Goal: Task Accomplishment & Management: Manage account settings

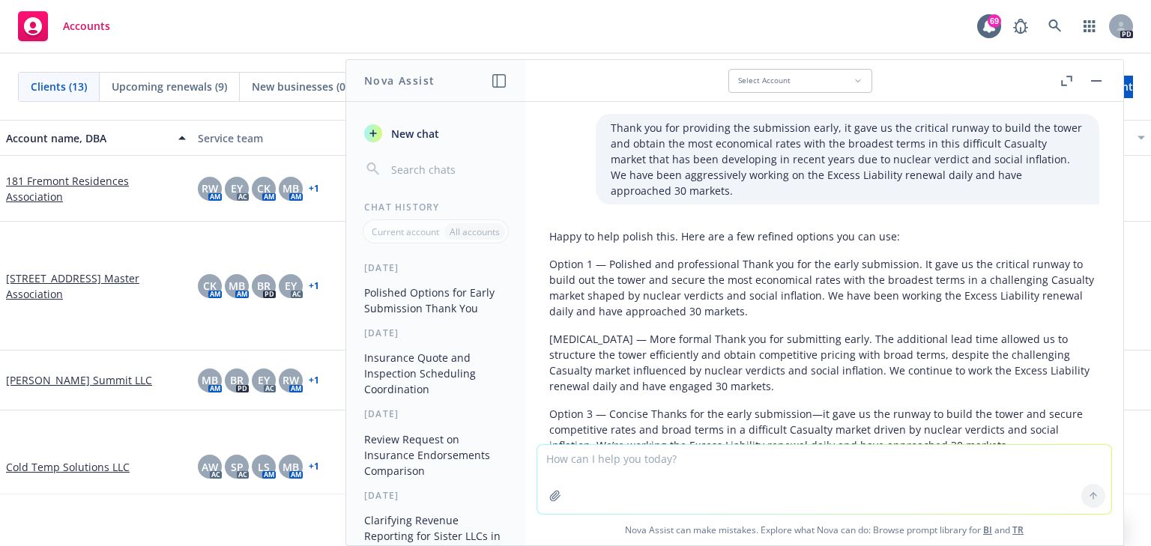
scroll to position [1731, 0]
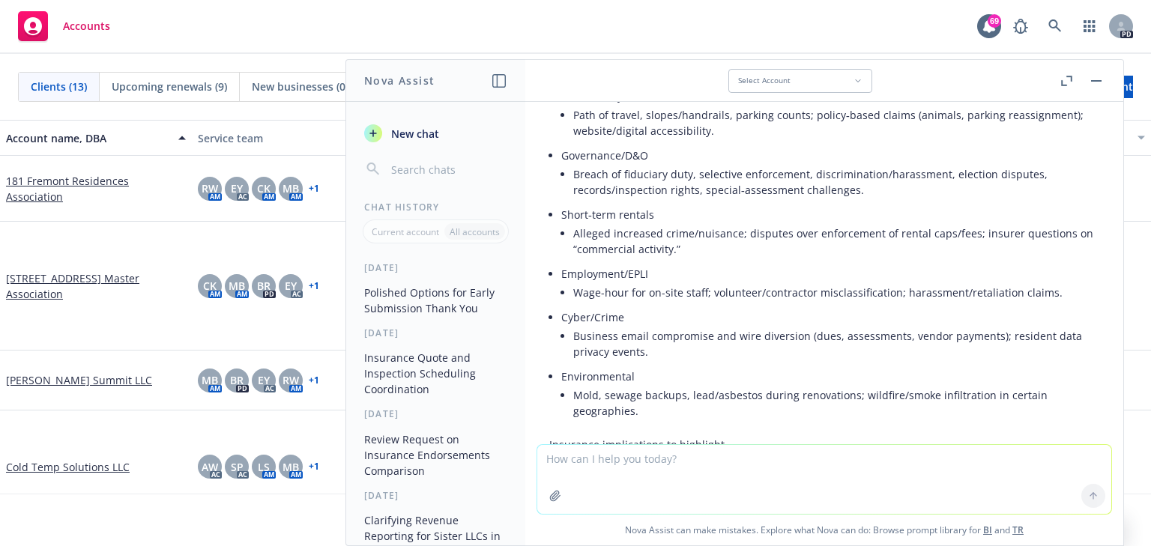
click at [560, 465] on textarea at bounding box center [824, 479] width 574 height 69
paste textarea "As mentioned in Item 1 above, we were able to keep the quotes without habitatio…"
type textarea "make it sound professional: As mentioned in Item 1 above, we were able to keep …"
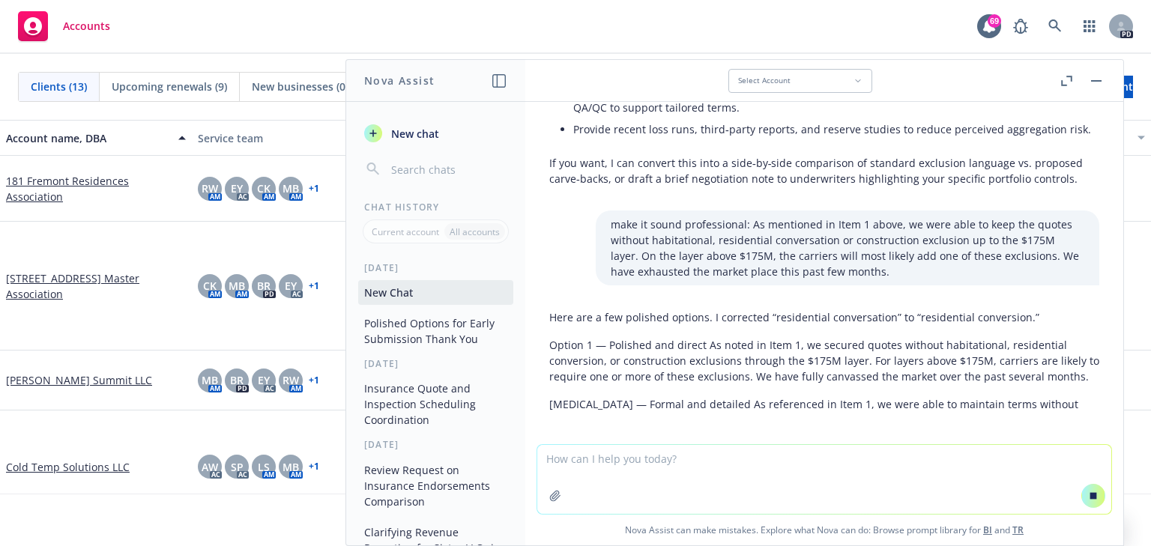
scroll to position [4102, 0]
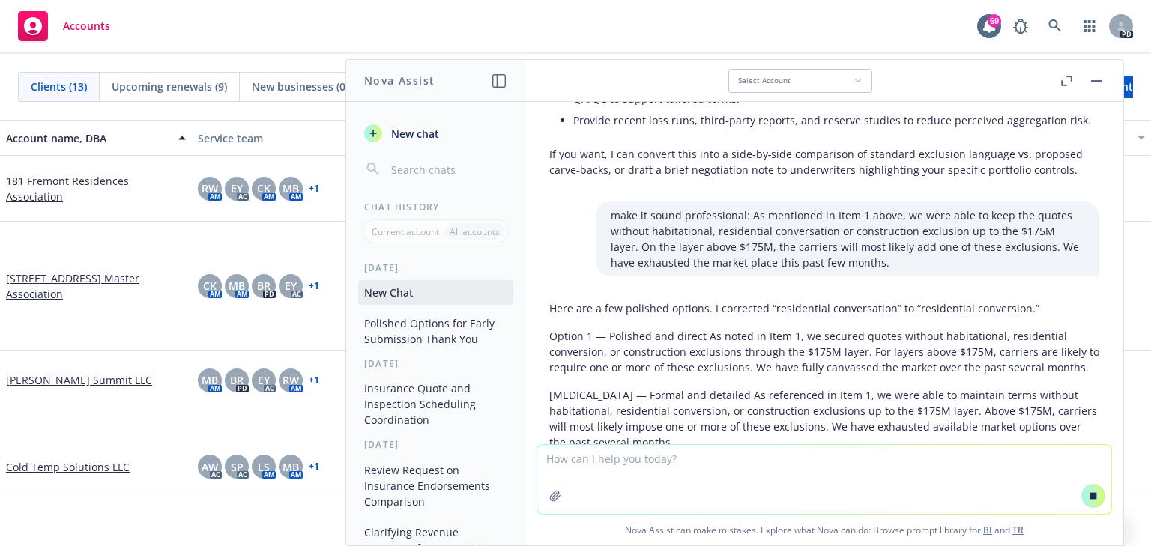
click at [804, 364] on p "Option 1 — Polished and direct As noted in Item 1, we secured quotes without ha…" at bounding box center [824, 351] width 550 height 47
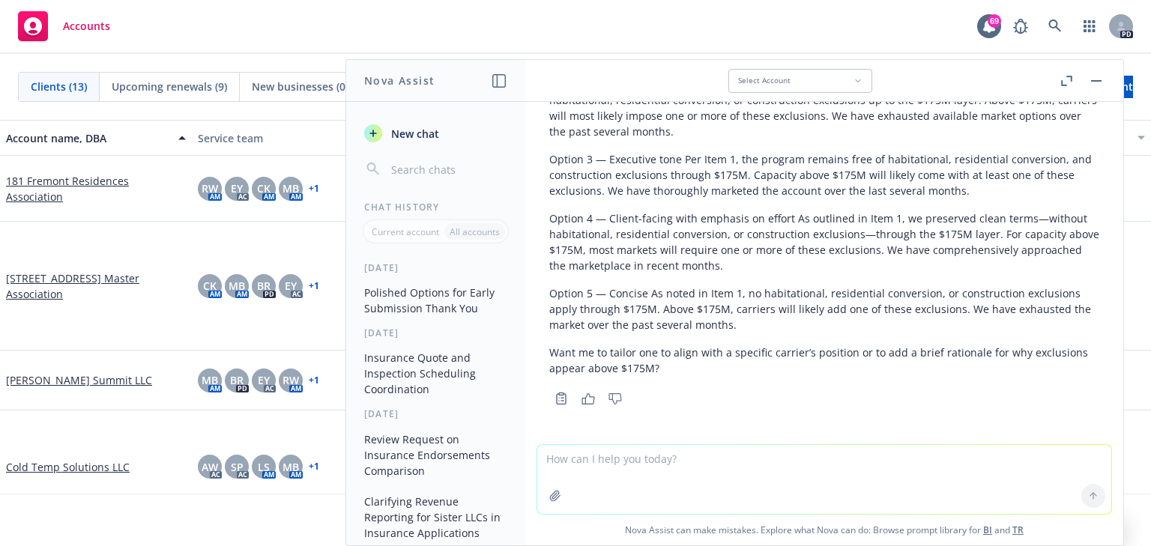
scroll to position [4441, 0]
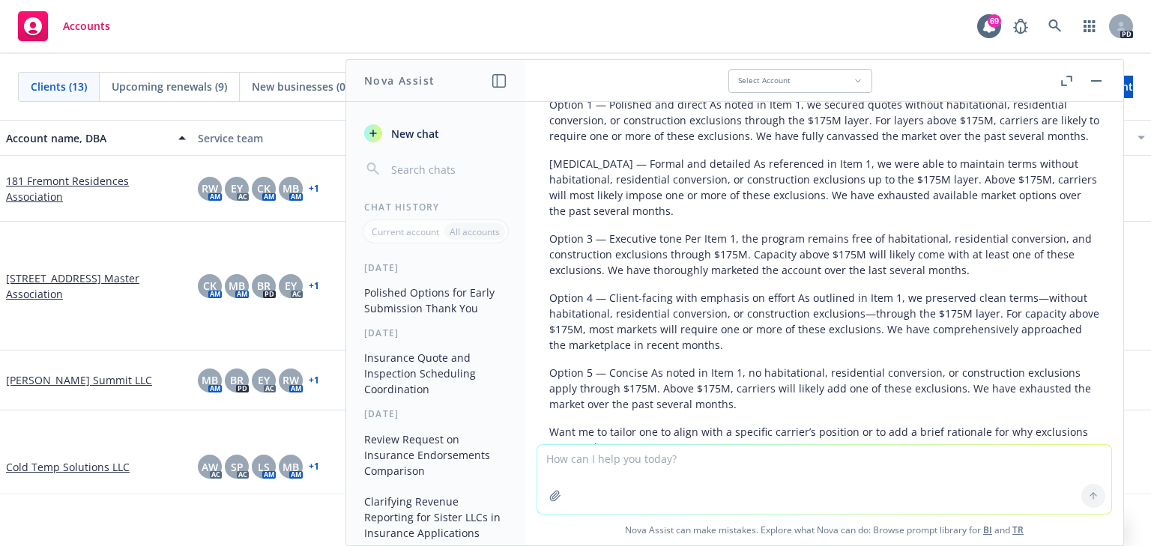
click at [904, 345] on p "Option 4 — Client-facing with emphasis on effort As outlined in Item 1, we pres…" at bounding box center [824, 321] width 550 height 63
click at [926, 345] on p "Option 4 — Client-facing with emphasis on effort As outlined in Item 1, we pres…" at bounding box center [824, 321] width 550 height 63
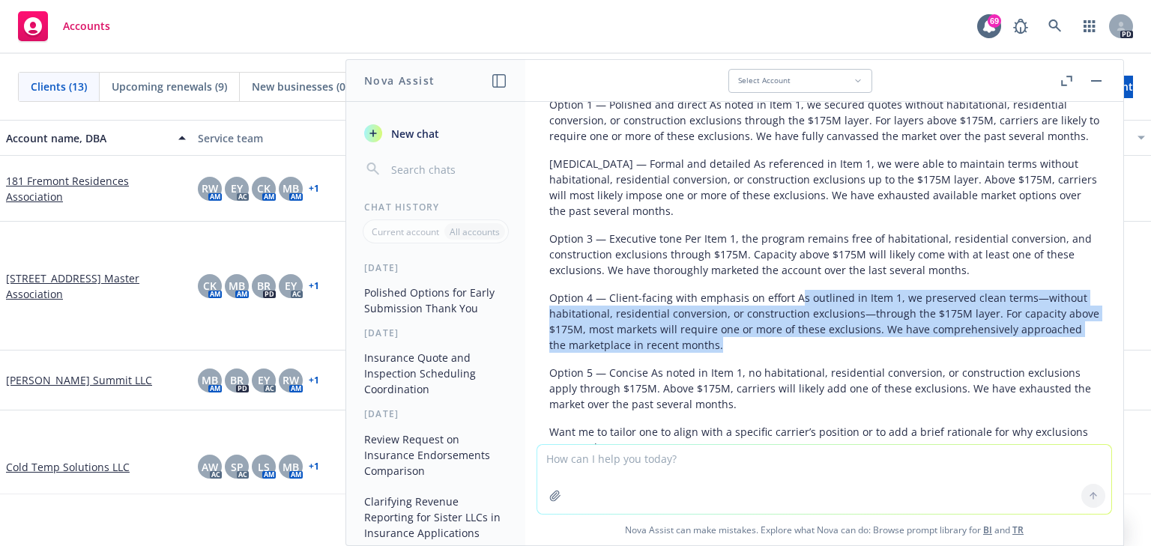
drag, startPoint x: 794, startPoint y: 296, endPoint x: 887, endPoint y: 336, distance: 102.0
click at [887, 336] on p "Option 4 — Client-facing with emphasis on effort As outlined in Item 1, we pres…" at bounding box center [824, 321] width 550 height 63
click at [851, 312] on p "Option 4 — Client-facing with emphasis on effort As outlined in Item 1, we pres…" at bounding box center [824, 321] width 550 height 63
drag, startPoint x: 792, startPoint y: 297, endPoint x: 854, endPoint y: 345, distance: 78.5
click at [854, 345] on p "Option 4 — Client-facing with emphasis on effort As outlined in Item 1, we pres…" at bounding box center [824, 321] width 550 height 63
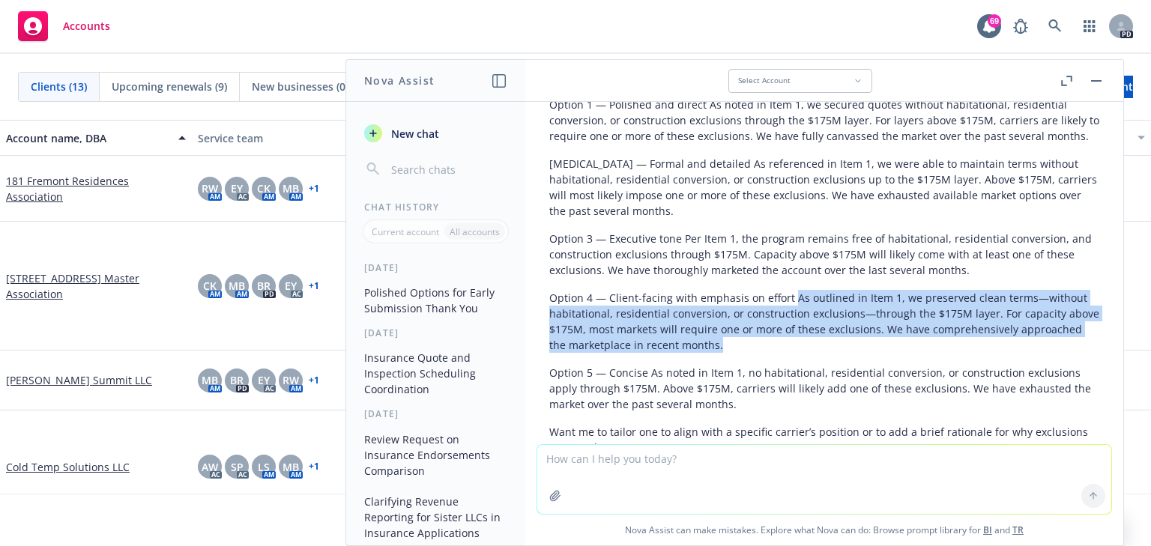
copy p "As outlined in Item 1, we preserved clean terms—without habitational, residenti…"
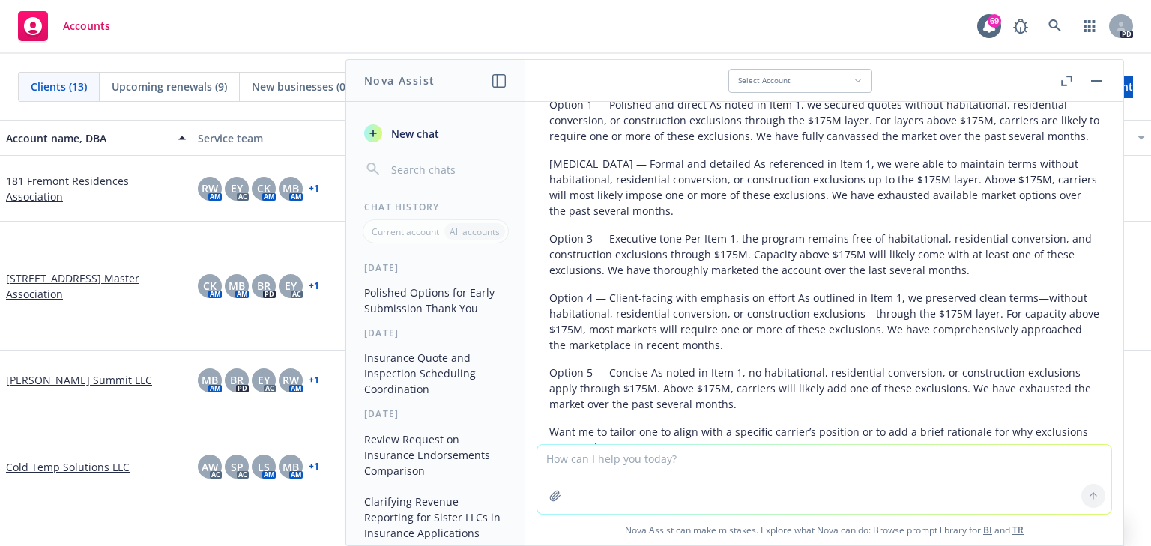
drag, startPoint x: 24, startPoint y: 228, endPoint x: 39, endPoint y: 217, distance: 18.3
click at [25, 228] on div "[STREET_ADDRESS] Master Association" at bounding box center [96, 286] width 192 height 129
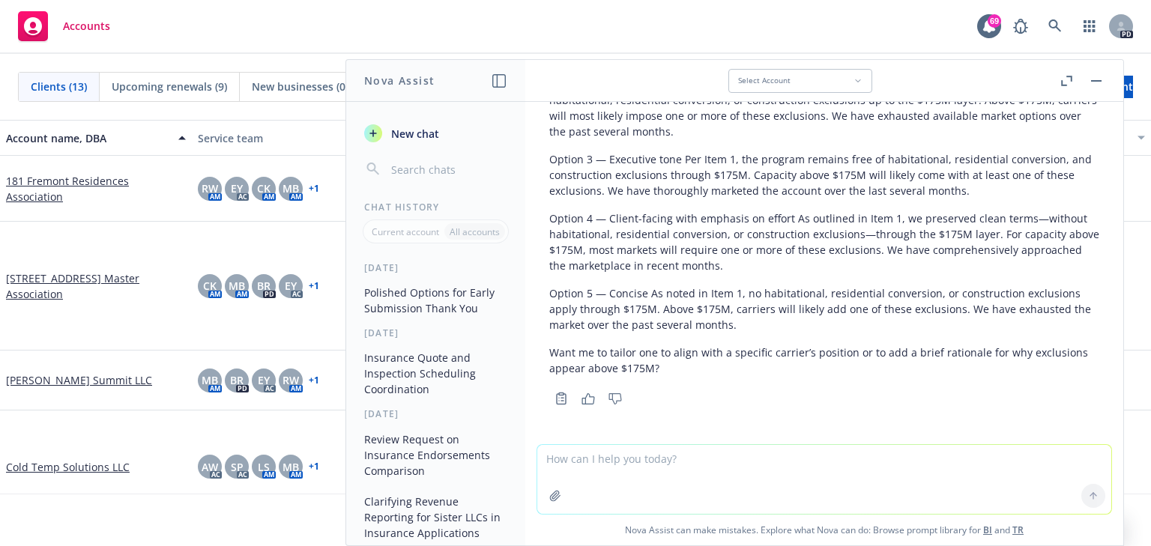
click at [559, 455] on textarea at bounding box center [824, 479] width 574 height 69
paste textarea "We have comprehensively exhausted the market in the past several months. We wil…"
type textarea "polish: We have comprehensively exhausted the market in the past several months…"
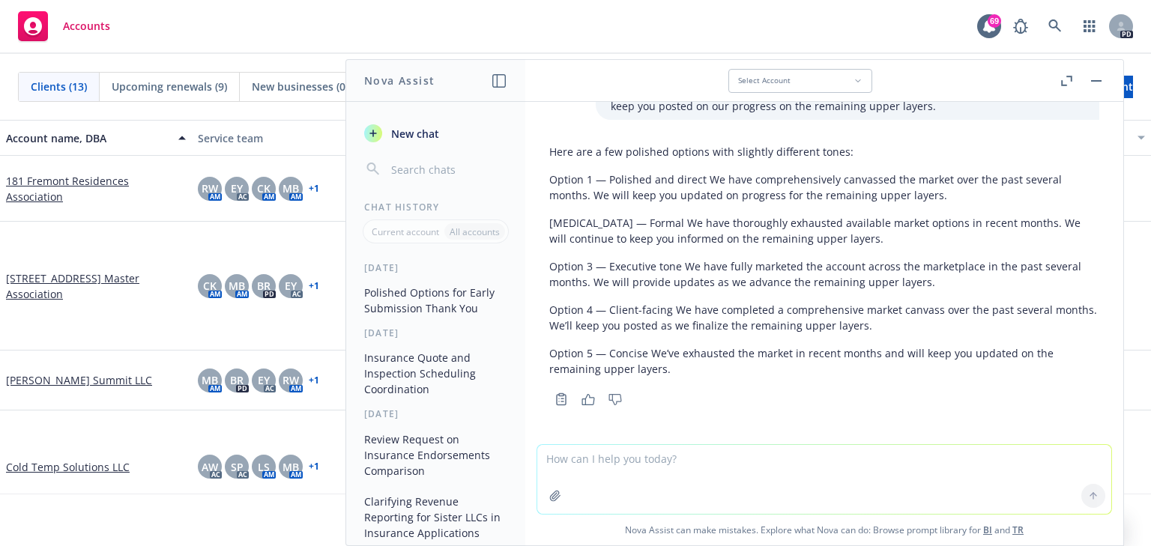
scroll to position [4872, 0]
